Goal: Information Seeking & Learning: Learn about a topic

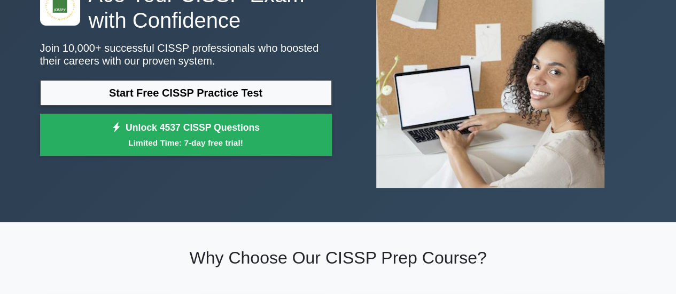
scroll to position [114, 0]
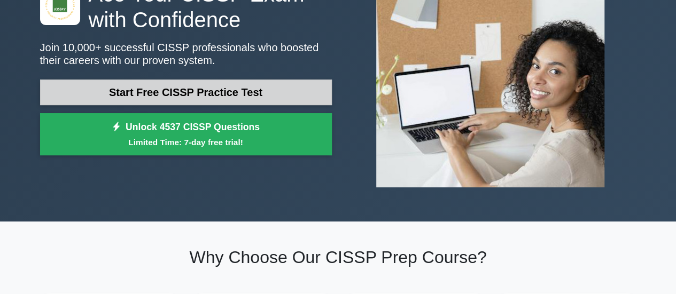
click at [224, 96] on link "Start Free CISSP Practice Test" at bounding box center [186, 93] width 292 height 26
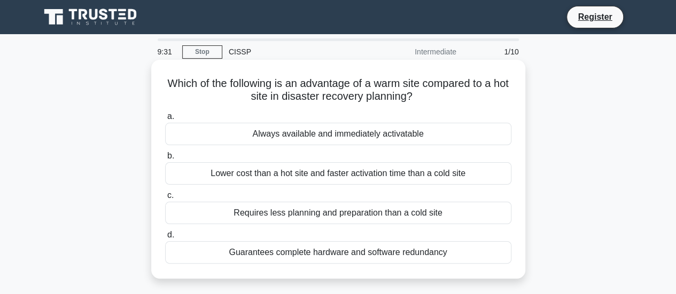
click at [323, 254] on div "Guarantees complete hardware and software redundancy" at bounding box center [338, 252] width 346 height 22
click at [165, 239] on input "d. Guarantees complete hardware and software redundancy" at bounding box center [165, 235] width 0 height 7
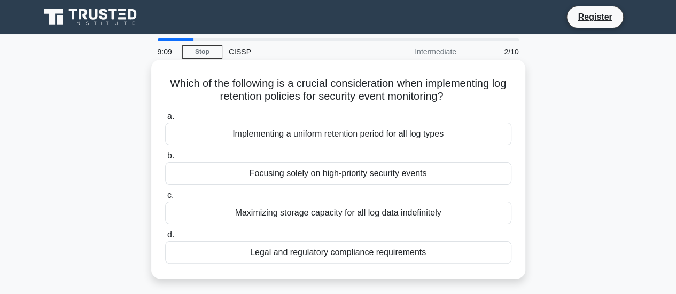
click at [331, 258] on div "Legal and regulatory compliance requirements" at bounding box center [338, 252] width 346 height 22
click at [165, 239] on input "d. Legal and regulatory compliance requirements" at bounding box center [165, 235] width 0 height 7
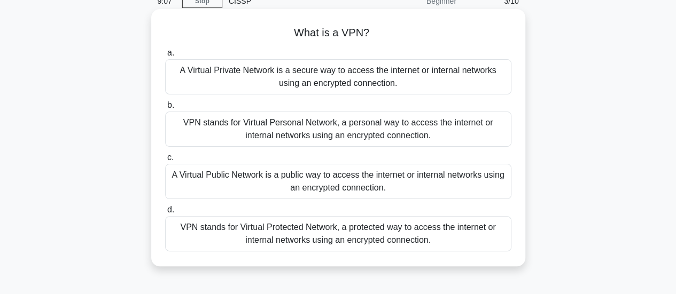
scroll to position [52, 0]
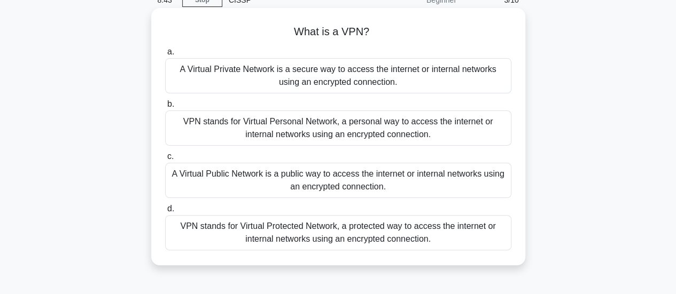
click at [323, 239] on div "VPN stands for Virtual Protected Network, a protected way to access the interne…" at bounding box center [338, 232] width 346 height 35
click at [165, 213] on input "d. VPN stands for Virtual Protected Network, a protected way to access the inte…" at bounding box center [165, 209] width 0 height 7
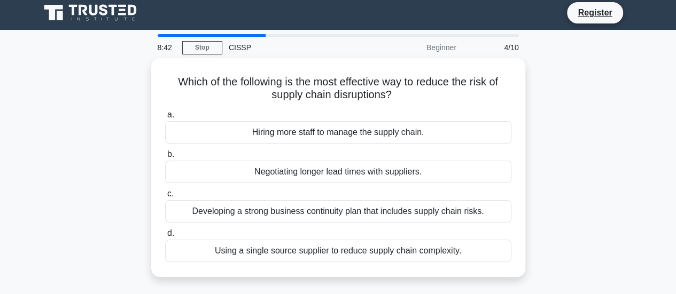
scroll to position [0, 0]
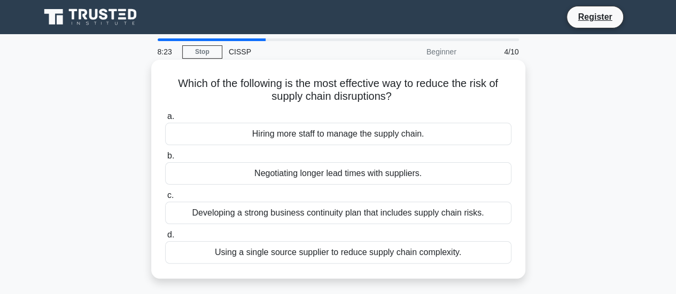
click at [372, 215] on div "Developing a strong business continuity plan that includes supply chain risks." at bounding box center [338, 213] width 346 height 22
click at [165, 199] on input "c. Developing a strong business continuity plan that includes supply chain risk…" at bounding box center [165, 195] width 0 height 7
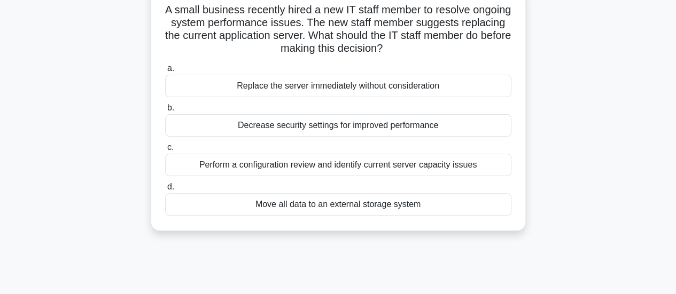
scroll to position [76, 0]
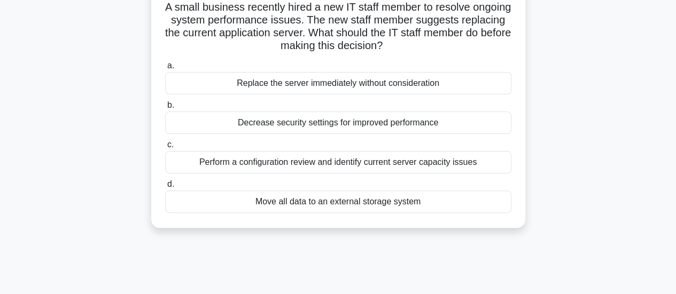
click at [351, 203] on div "Move all data to an external storage system" at bounding box center [338, 202] width 346 height 22
click at [165, 188] on input "d. Move all data to an external storage system" at bounding box center [165, 184] width 0 height 7
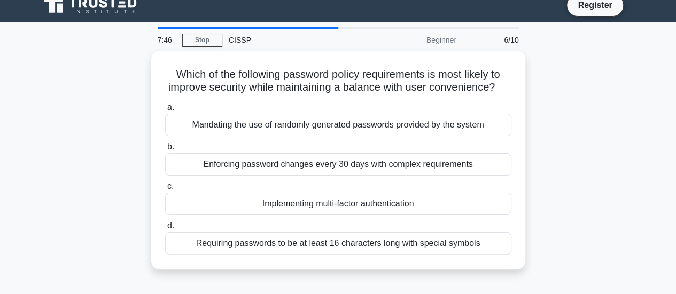
scroll to position [0, 0]
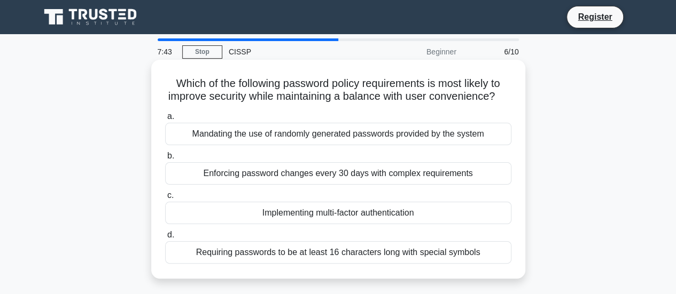
click at [287, 89] on h5 "Which of the following password policy requirements is most likely to improve s…" at bounding box center [338, 90] width 348 height 27
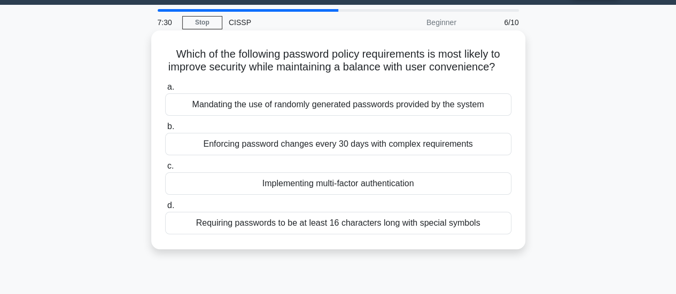
scroll to position [52, 0]
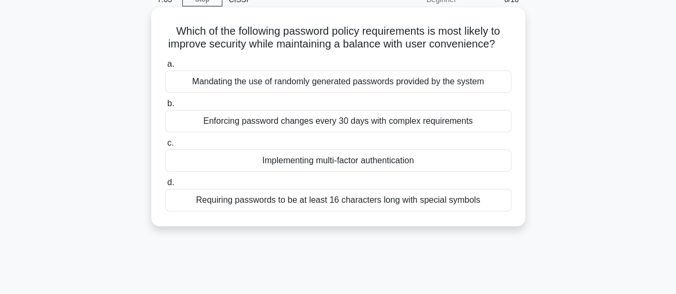
click at [324, 170] on div "Implementing multi-factor authentication" at bounding box center [338, 161] width 346 height 22
click at [165, 147] on input "c. Implementing multi-factor authentication" at bounding box center [165, 143] width 0 height 7
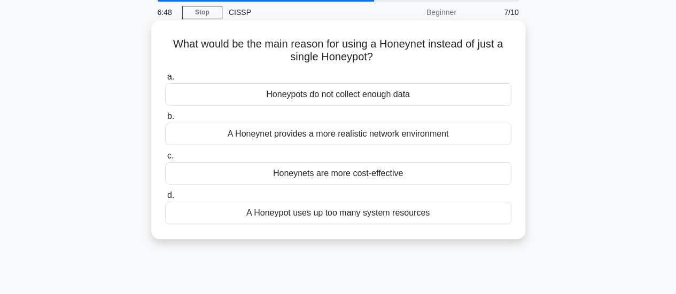
scroll to position [51, 0]
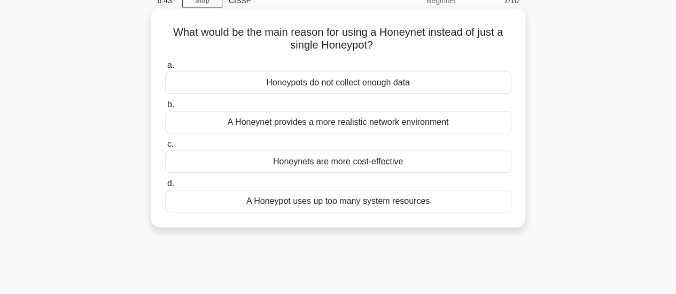
click at [397, 126] on div "A Honeynet provides a more realistic network environment" at bounding box center [338, 122] width 346 height 22
click at [165, 108] on input "b. A Honeynet provides a more realistic network environment" at bounding box center [165, 104] width 0 height 7
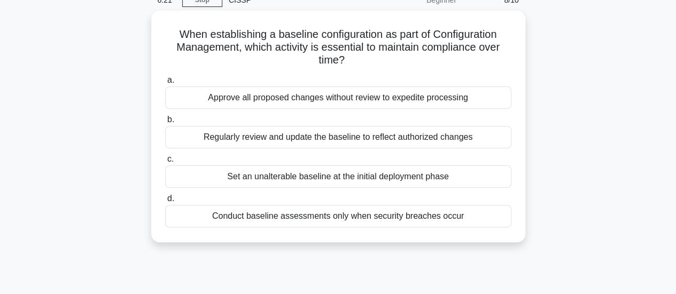
scroll to position [58, 0]
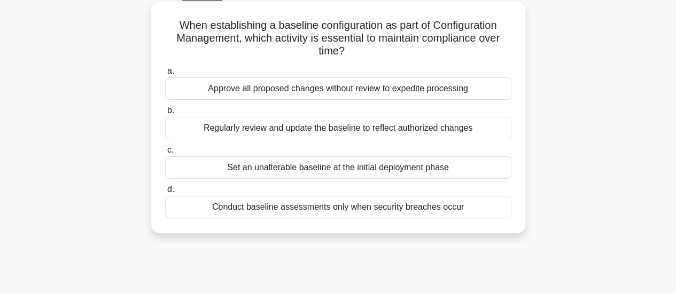
click at [346, 98] on div "Approve all proposed changes without review to expedite processing" at bounding box center [338, 88] width 346 height 22
click at [165, 75] on input "a. Approve all proposed changes without review to expedite processing" at bounding box center [165, 71] width 0 height 7
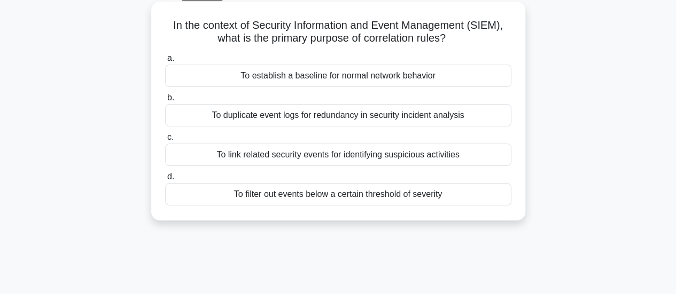
scroll to position [0, 0]
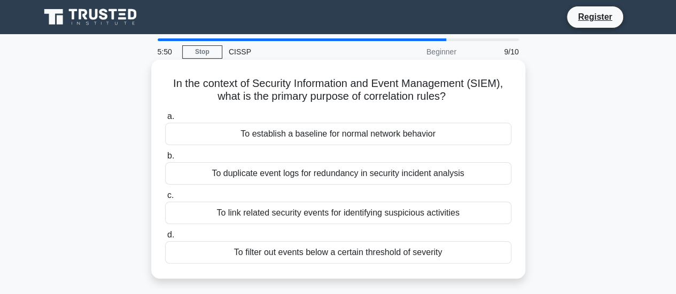
click at [396, 217] on div "To link related security events for identifying suspicious activities" at bounding box center [338, 213] width 346 height 22
click at [165, 199] on input "c. To link related security events for identifying suspicious activities" at bounding box center [165, 195] width 0 height 7
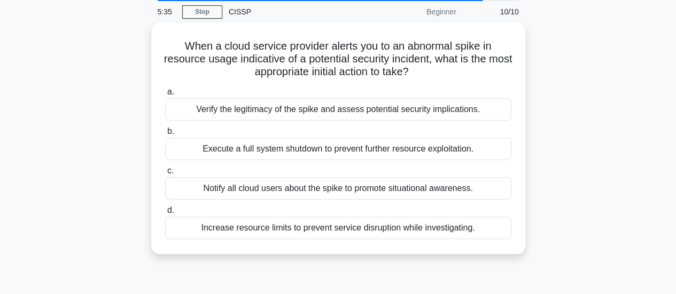
scroll to position [47, 0]
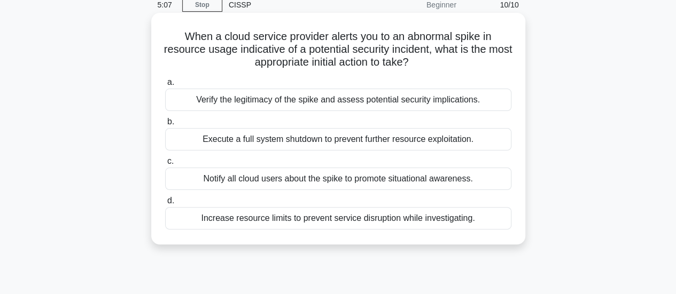
click at [420, 103] on div "Verify the legitimacy of the spike and assess potential security implications." at bounding box center [338, 100] width 346 height 22
click at [165, 86] on input "a. Verify the legitimacy of the spike and assess potential security implication…" at bounding box center [165, 82] width 0 height 7
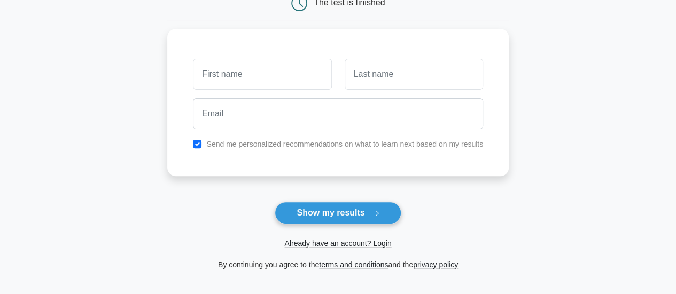
scroll to position [122, 0]
type input "r"
type input "Prakash"
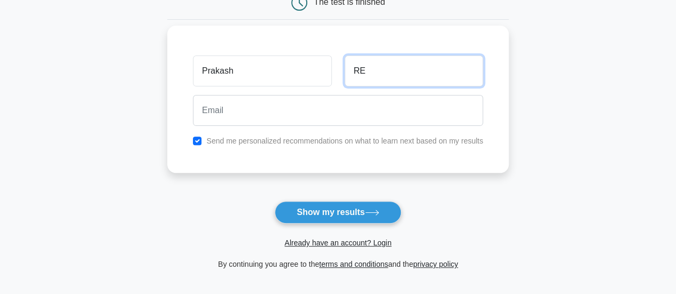
type input "R"
type input "Govindu"
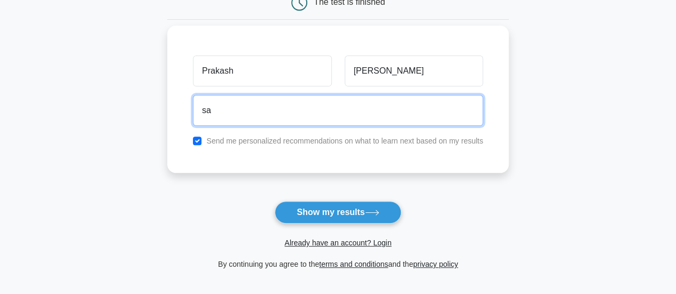
type input "s"
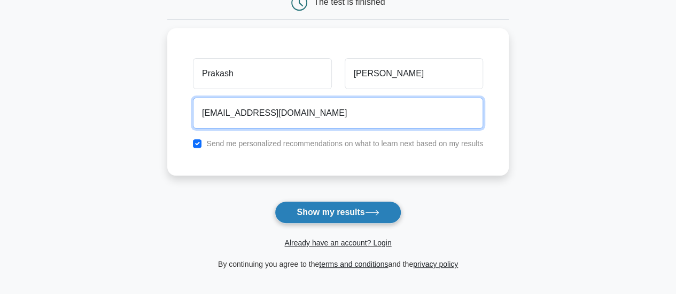
type input "reddyreddy2901@gmail.com"
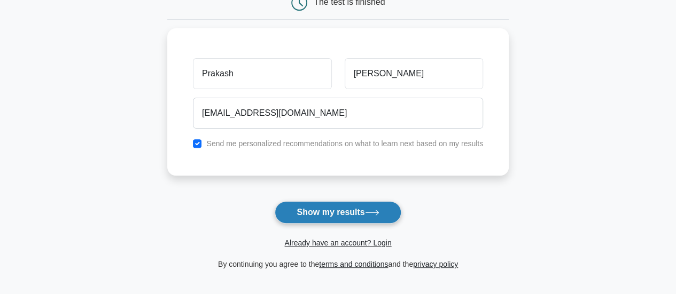
click at [345, 215] on button "Show my results" at bounding box center [337, 212] width 126 height 22
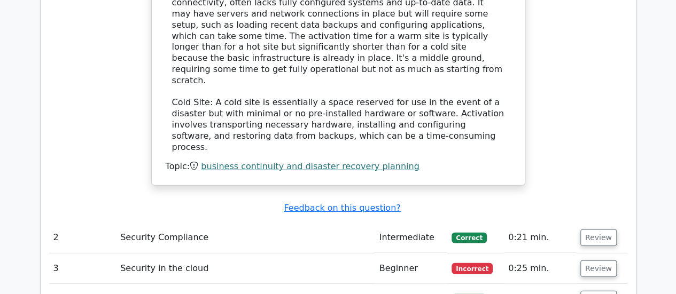
scroll to position [1394, 0]
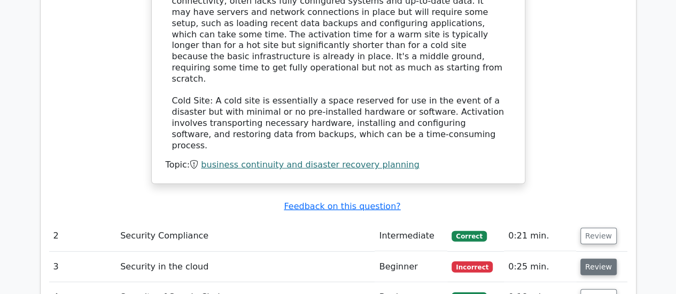
click at [592, 259] on button "Review" at bounding box center [598, 267] width 36 height 17
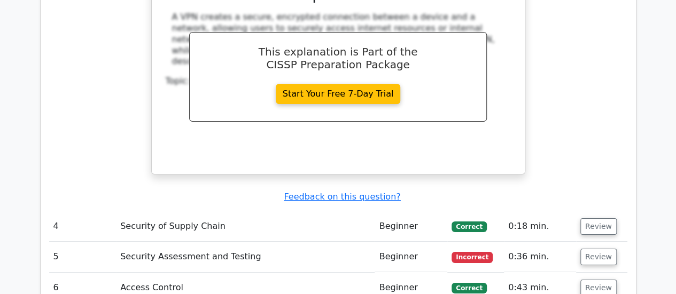
scroll to position [1928, 0]
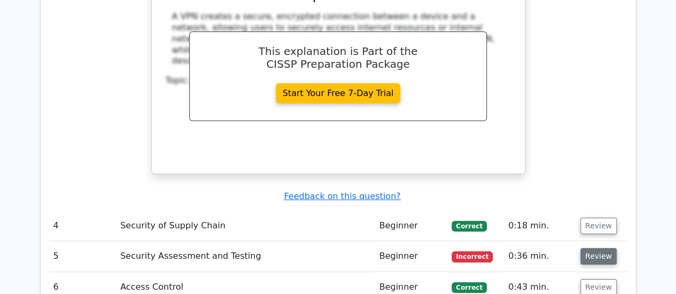
click at [597, 248] on button "Review" at bounding box center [598, 256] width 36 height 17
click at [596, 248] on button "Review" at bounding box center [598, 256] width 36 height 17
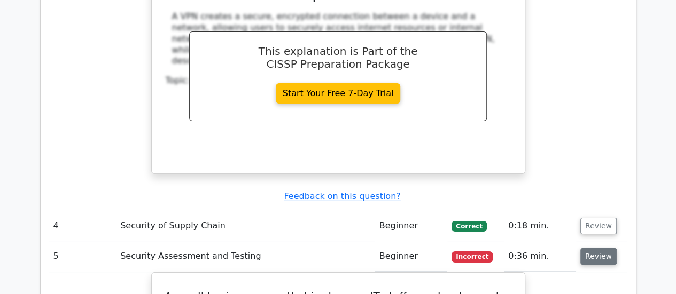
click at [596, 248] on button "Review" at bounding box center [598, 256] width 36 height 17
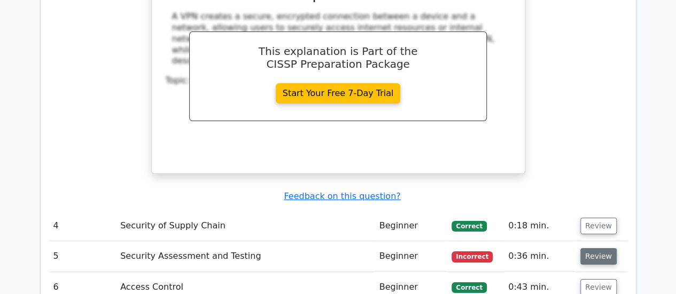
click at [596, 248] on button "Review" at bounding box center [598, 256] width 36 height 17
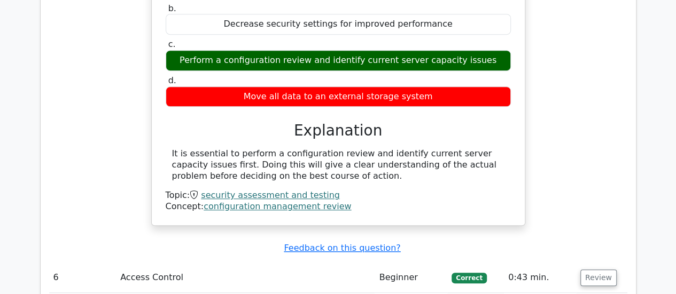
scroll to position [2311, 0]
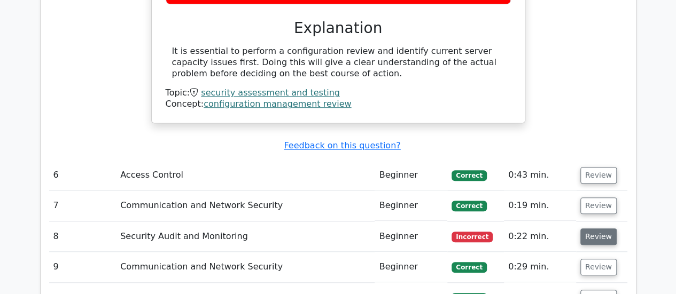
scroll to position [2420, 0]
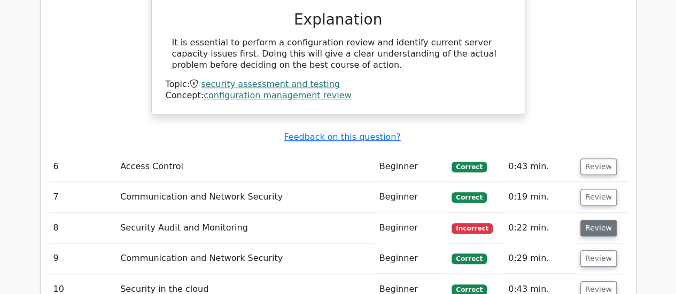
click at [587, 220] on button "Review" at bounding box center [598, 228] width 36 height 17
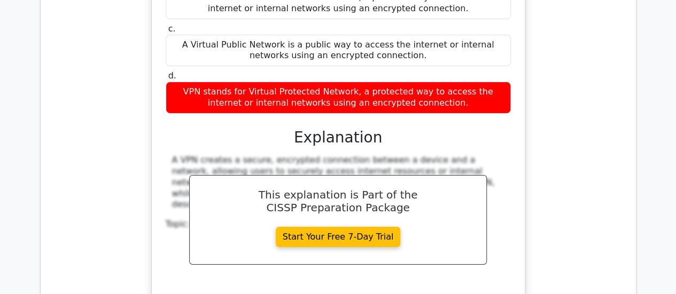
scroll to position [1770, 0]
